Goal: Navigation & Orientation: Find specific page/section

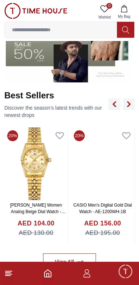
scroll to position [222, 0]
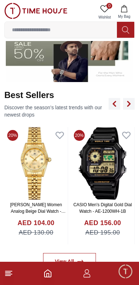
click at [8, 276] on line at bounding box center [7, 276] width 5 height 0
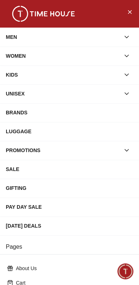
scroll to position [111, 0]
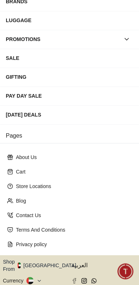
click at [79, 263] on icon "button" at bounding box center [80, 265] width 3 height 5
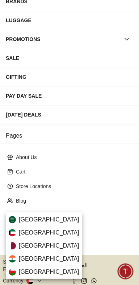
click at [50, 218] on div "[GEOGRAPHIC_DATA]" at bounding box center [44, 219] width 77 height 13
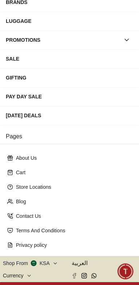
scroll to position [0, 0]
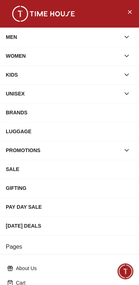
click at [129, 12] on icon "Close Menu" at bounding box center [130, 11] width 6 height 9
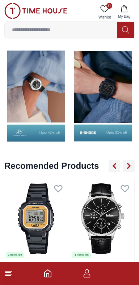
scroll to position [733, 0]
